Goal: Task Accomplishment & Management: Manage account settings

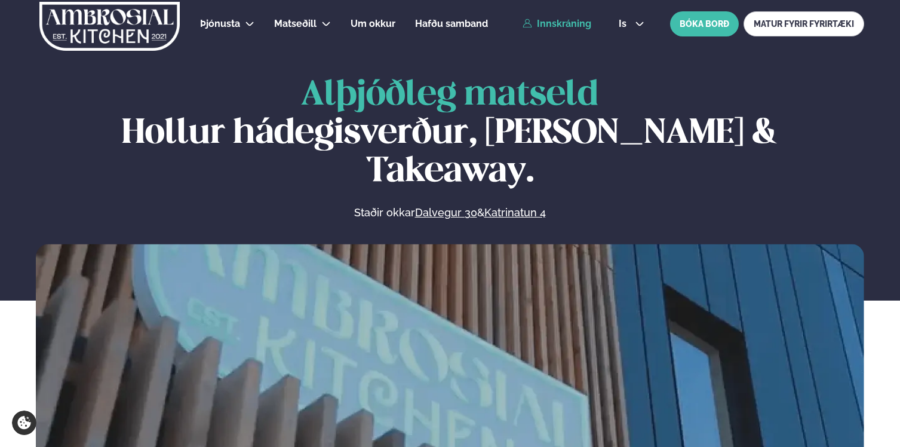
click at [567, 24] on link "Innskráning" at bounding box center [557, 24] width 69 height 11
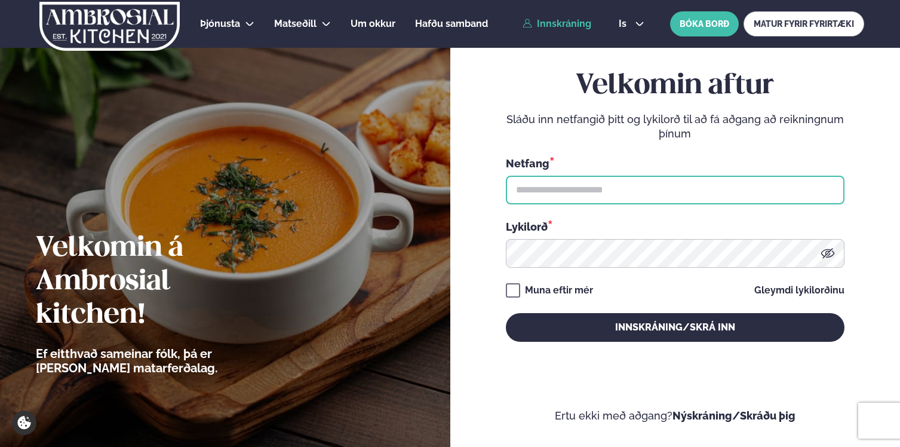
type input "**********"
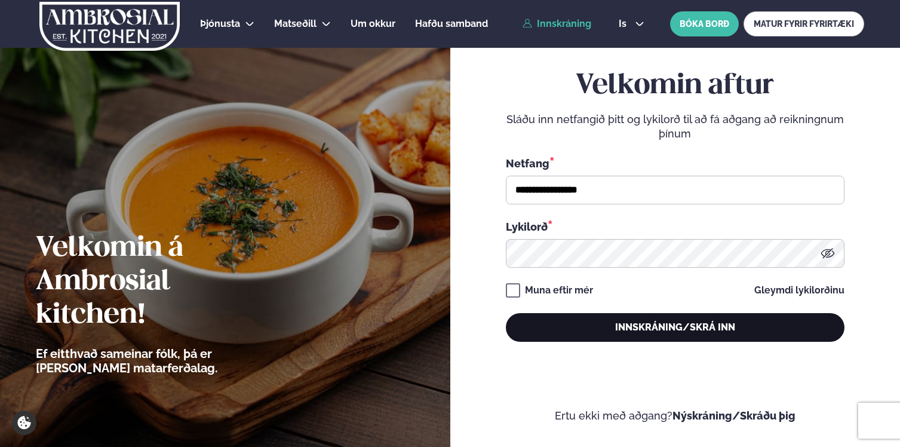
click at [703, 322] on button "Innskráning/Skrá inn" at bounding box center [675, 327] width 339 height 29
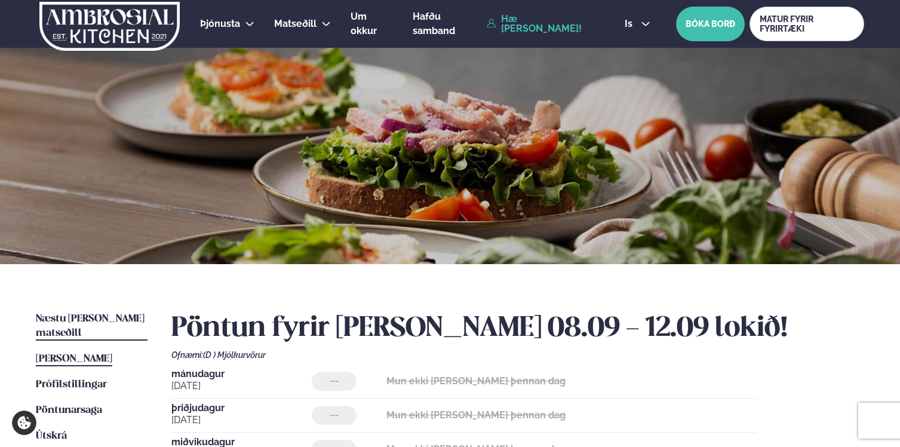
click at [117, 320] on span "Næstu [PERSON_NAME] matseðill" at bounding box center [90, 326] width 109 height 24
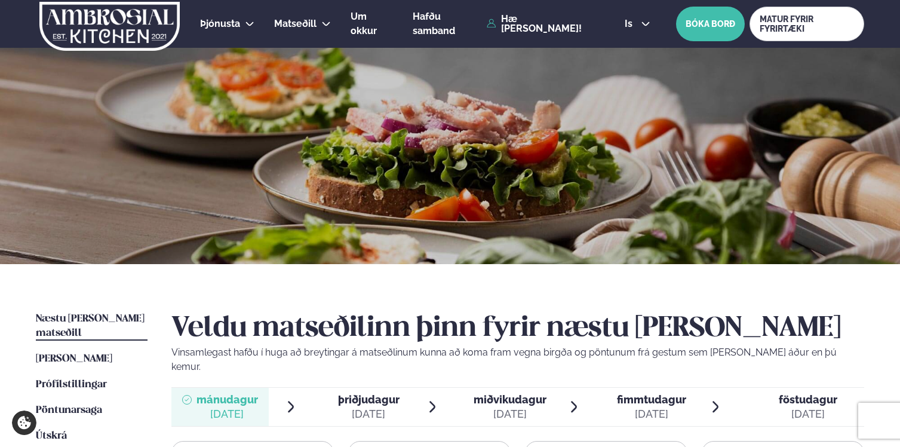
click at [633, 29] on div "is en is BÓKA BORÐ MATUR FYRIR FYRIRTÆKI" at bounding box center [739, 24] width 249 height 35
click at [631, 23] on span "is" at bounding box center [630, 24] width 11 height 10
click at [630, 45] on link "en" at bounding box center [637, 45] width 45 height 24
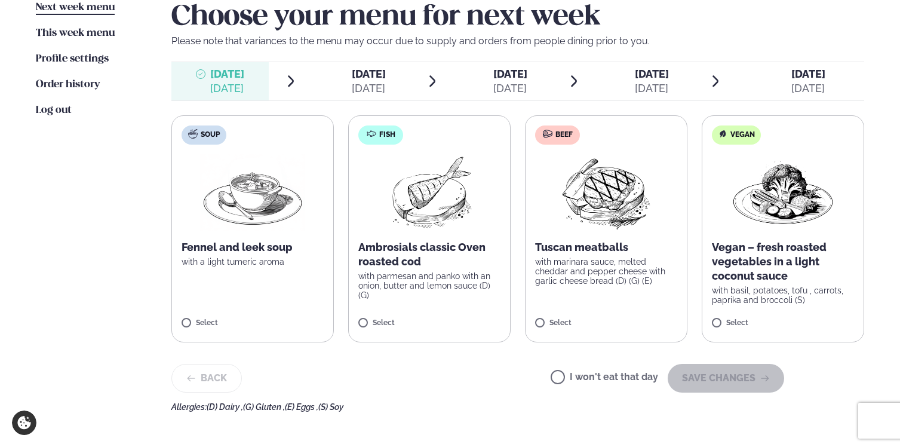
scroll to position [312, 0]
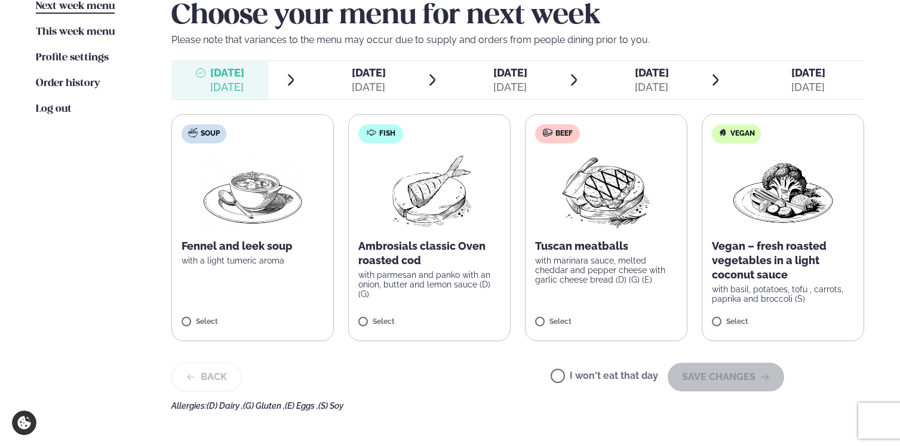
click at [425, 207] on img at bounding box center [430, 191] width 106 height 76
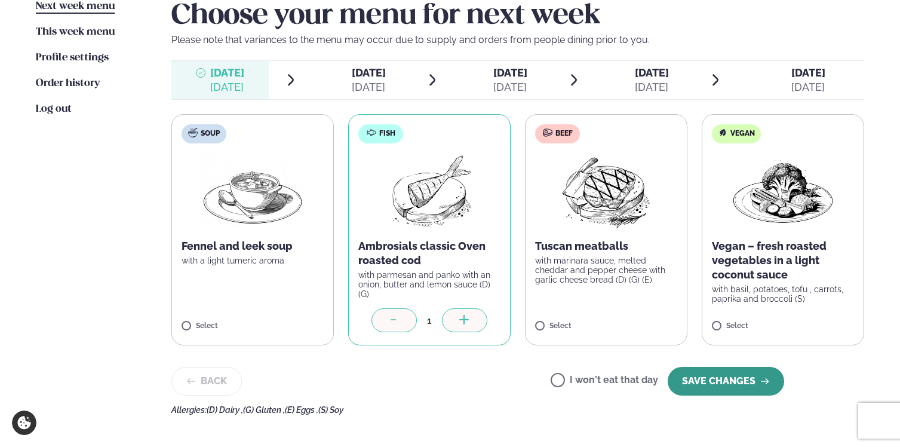
click at [729, 385] on button "SAVE CHANGES" at bounding box center [726, 381] width 116 height 29
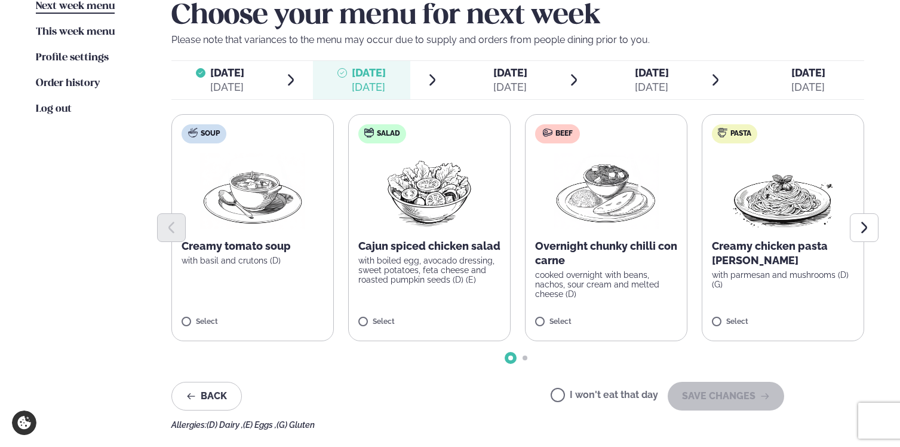
click at [611, 204] on img at bounding box center [606, 191] width 105 height 76
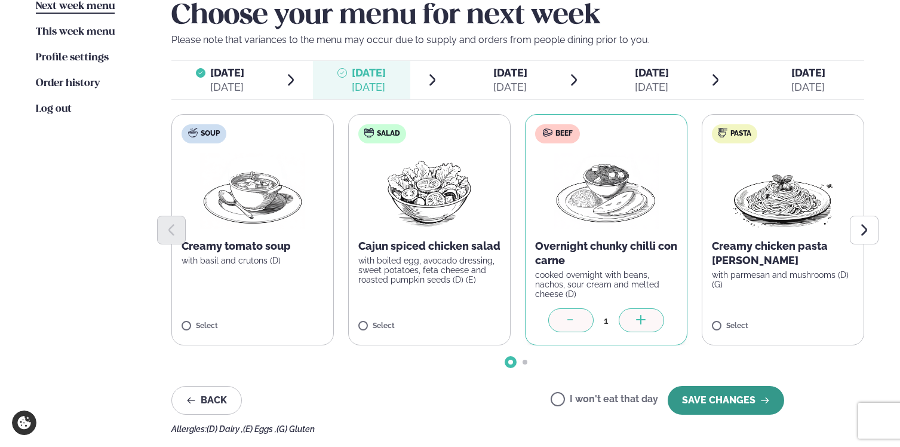
click at [750, 402] on button "SAVE CHANGES" at bounding box center [726, 400] width 116 height 29
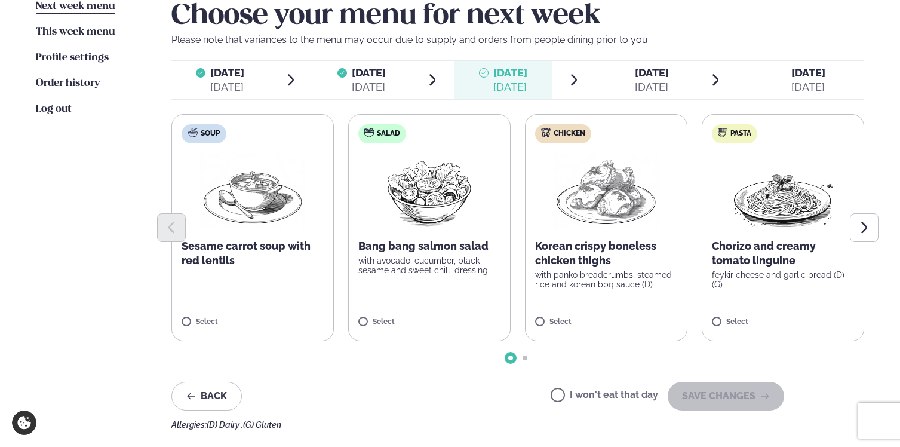
click at [637, 310] on label "Chicken Korean crispy boneless chicken thighs with panko breadcrumbs, steamed r…" at bounding box center [606, 227] width 162 height 227
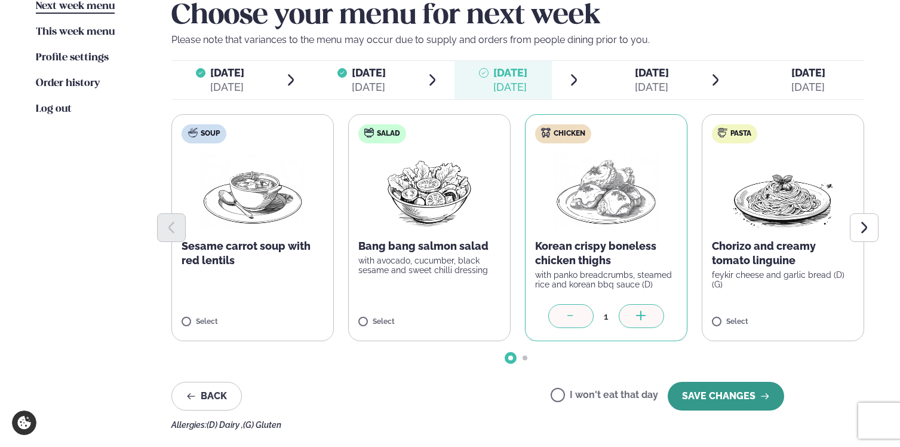
click at [731, 400] on button "SAVE CHANGES" at bounding box center [726, 396] width 116 height 29
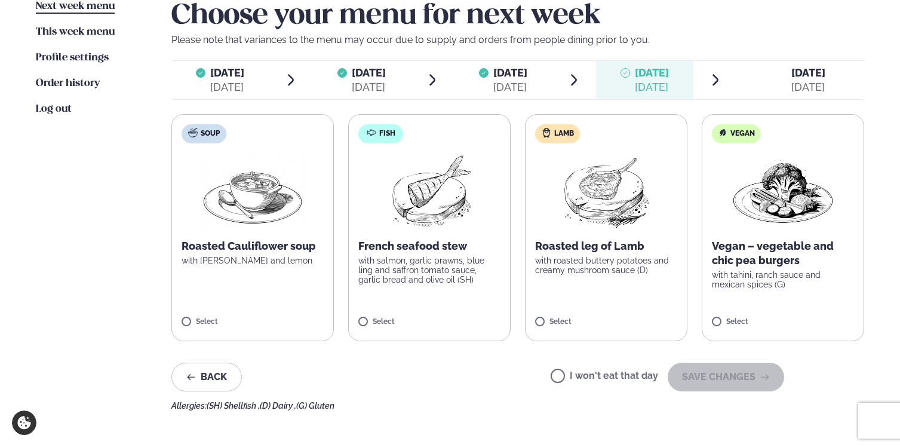
click at [609, 375] on label "I won't eat that day" at bounding box center [605, 377] width 108 height 13
click at [733, 378] on button "SAVE CHANGES" at bounding box center [726, 377] width 116 height 29
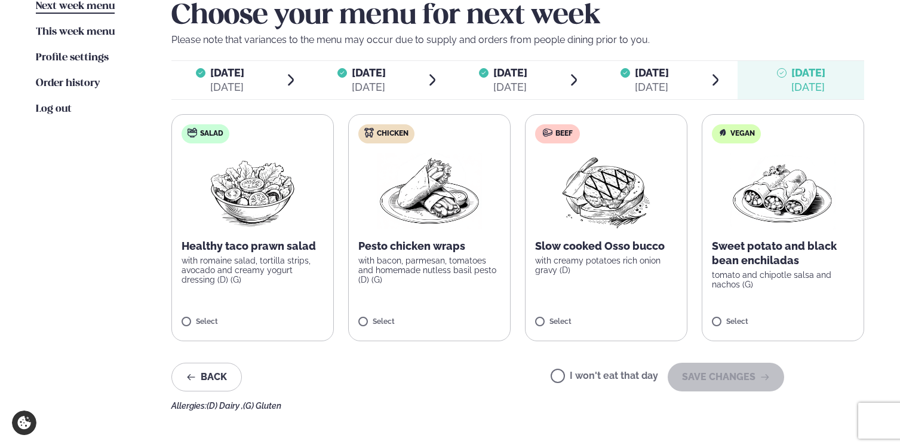
click at [638, 378] on label "I won't eat that day" at bounding box center [605, 377] width 108 height 13
click at [753, 382] on button "SAVE CHANGES" at bounding box center [726, 377] width 116 height 29
